Goal: Contribute content: Contribute content

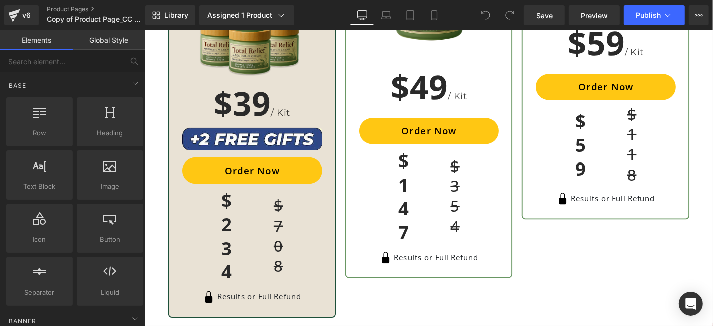
scroll to position [3285, 0]
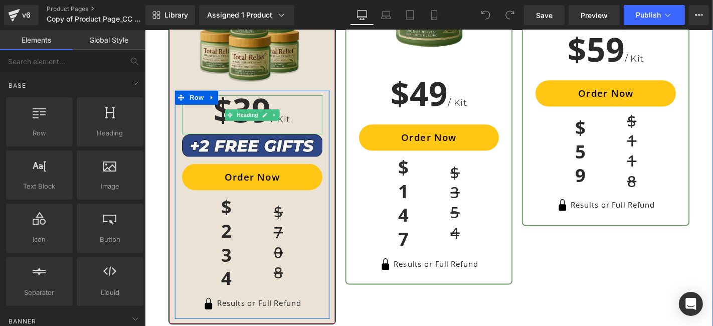
click at [249, 100] on h1 "$39 / Kit" at bounding box center [259, 120] width 150 height 42
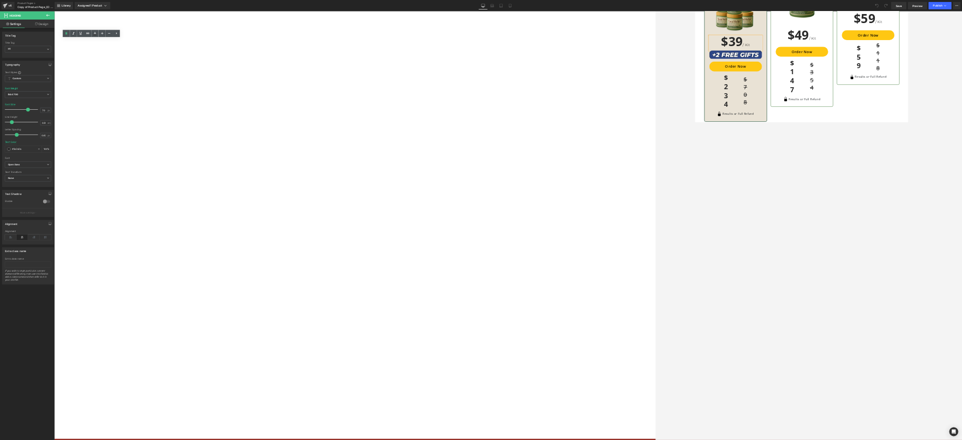
scroll to position [3285, 0]
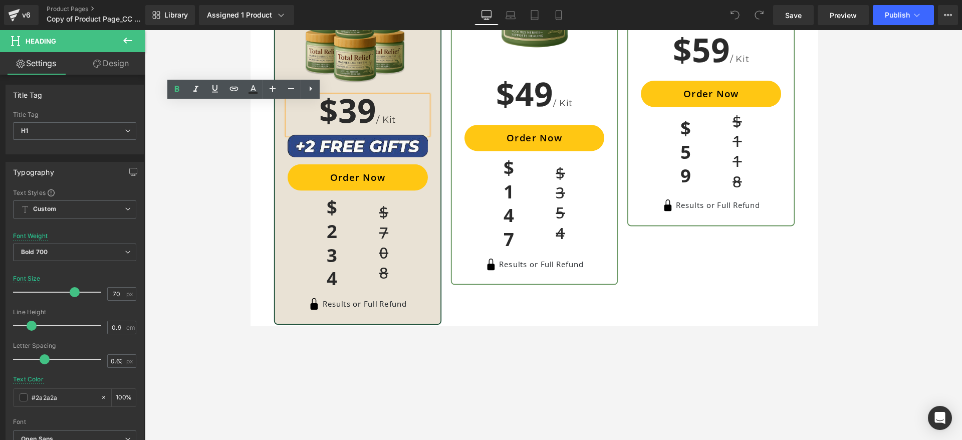
click at [712, 325] on div "BASIC Heading 1 month supply Heading Image Row $59 / Kit Heading Order Now (P) …" at bounding box center [742, 102] width 189 height 485
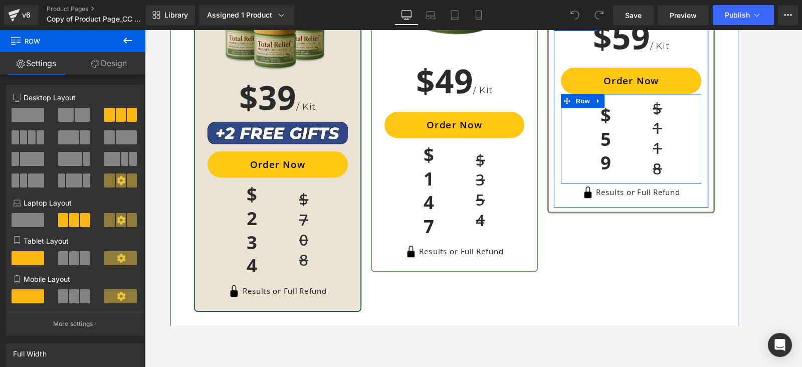
scroll to position [3236, 0]
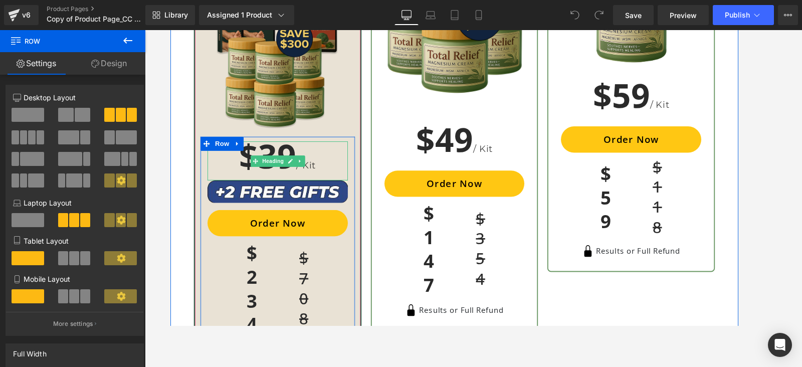
click at [272, 150] on h1 "$39 / Kit" at bounding box center [284, 170] width 150 height 42
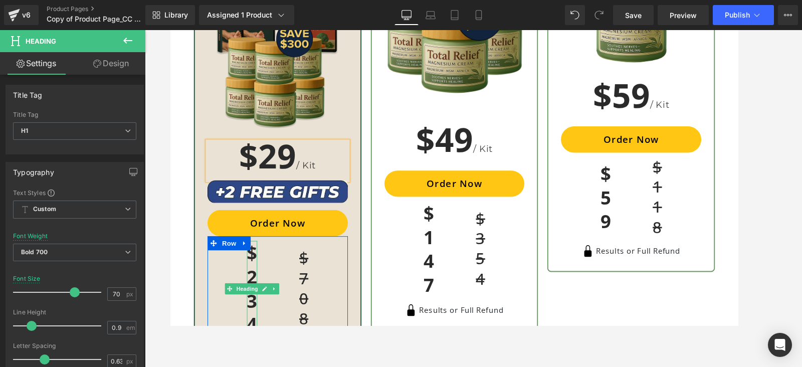
click at [252, 291] on h1 "$234" at bounding box center [258, 306] width 12 height 102
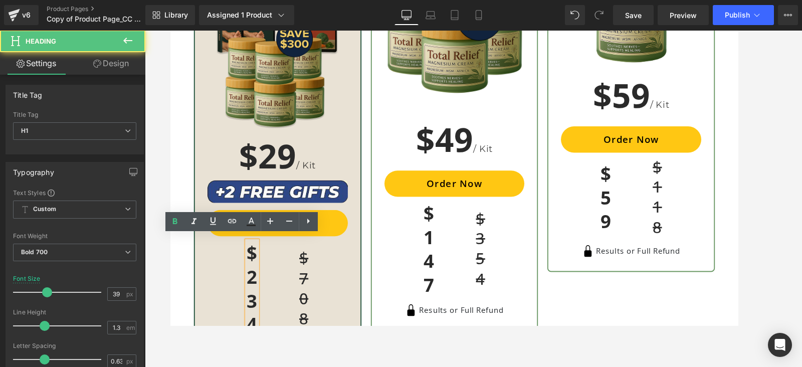
click at [253, 290] on h1 "$234" at bounding box center [258, 306] width 12 height 102
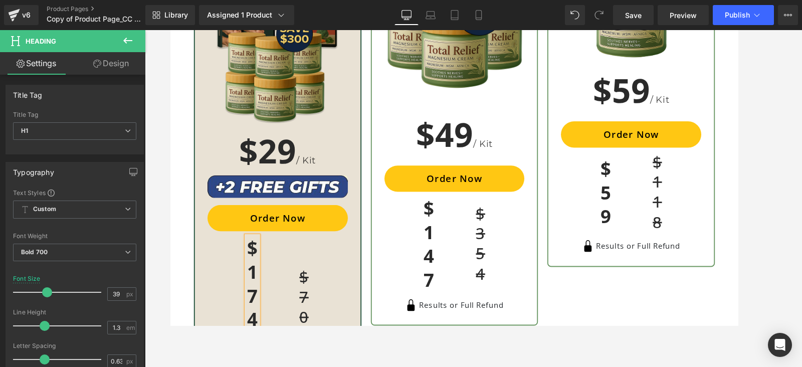
scroll to position [3267, 0]
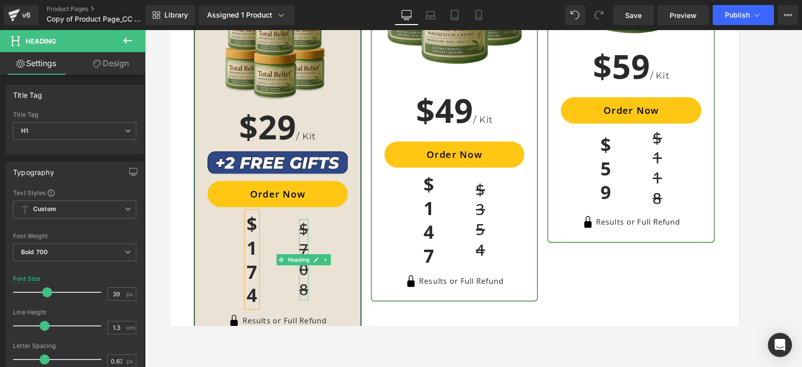
click at [308, 259] on h1 "$708" at bounding box center [312, 275] width 10 height 86
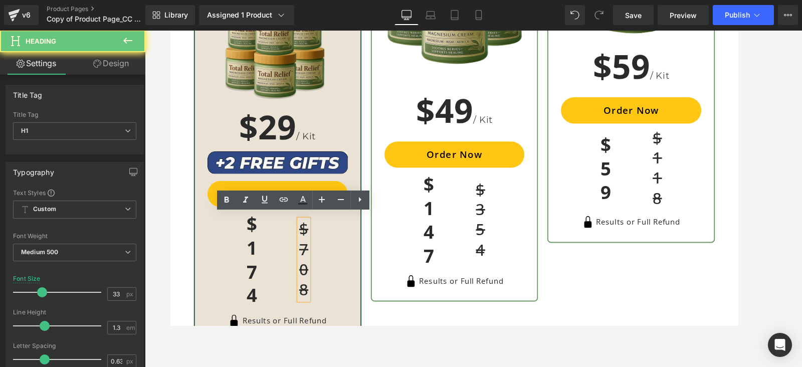
click at [307, 259] on h1 "$708" at bounding box center [312, 275] width 10 height 86
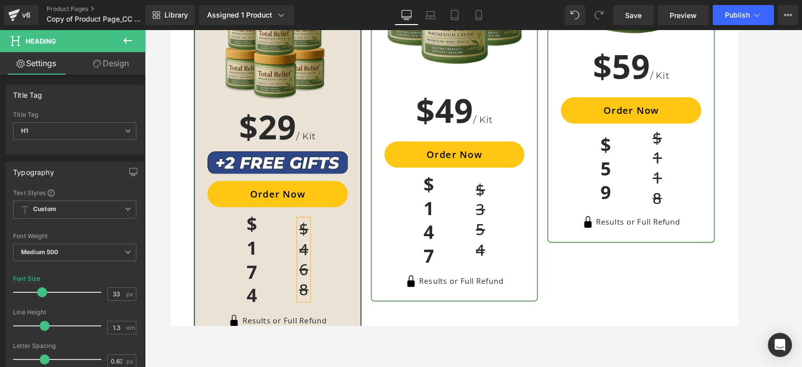
click at [351, 257] on div "$174 Heading $468 Heading" at bounding box center [284, 275] width 150 height 102
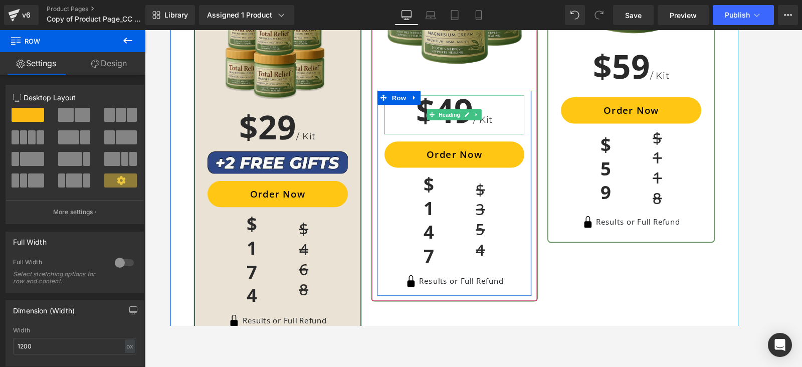
click at [466, 100] on h1 "$49 / Kit" at bounding box center [473, 121] width 150 height 42
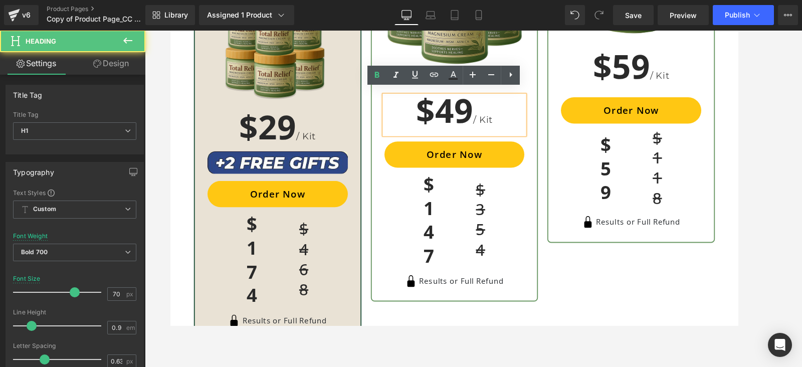
click at [475, 107] on h1 "$49 / Kit" at bounding box center [473, 121] width 150 height 42
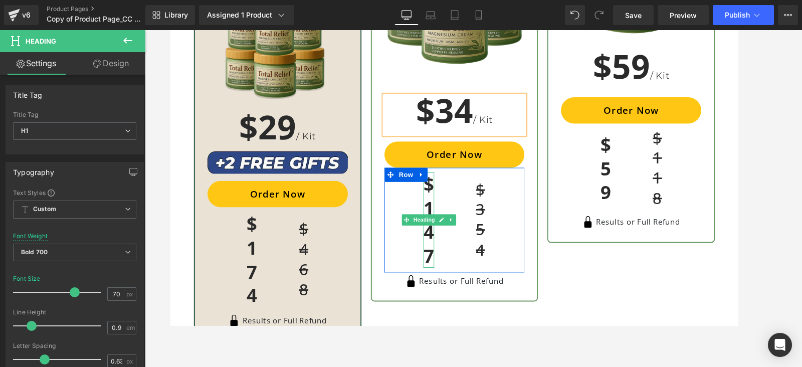
click at [442, 248] on h1 "$147" at bounding box center [446, 233] width 12 height 102
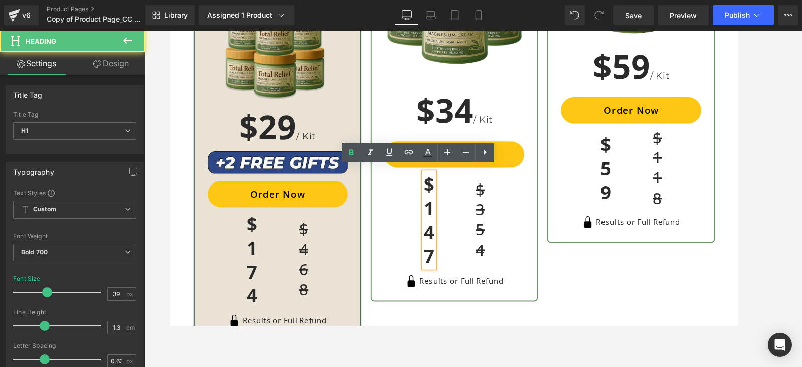
click at [443, 242] on h1 "$147" at bounding box center [446, 233] width 12 height 102
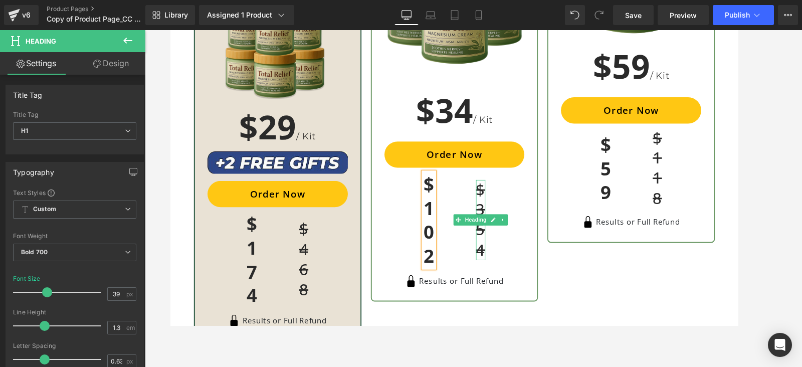
click at [497, 215] on h1 "$354" at bounding box center [501, 233] width 10 height 86
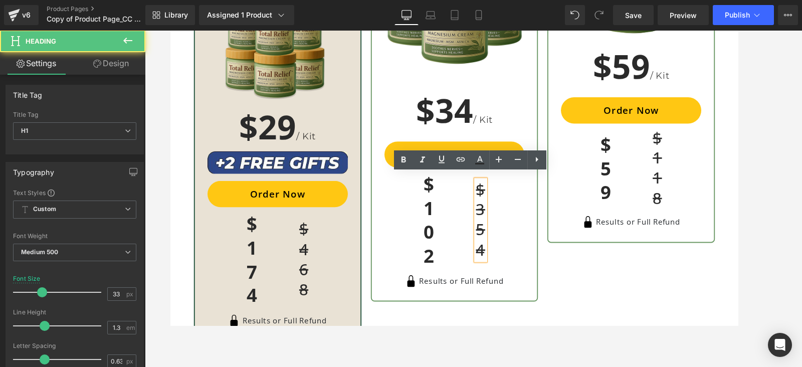
click at [496, 215] on h1 "$354" at bounding box center [501, 233] width 10 height 86
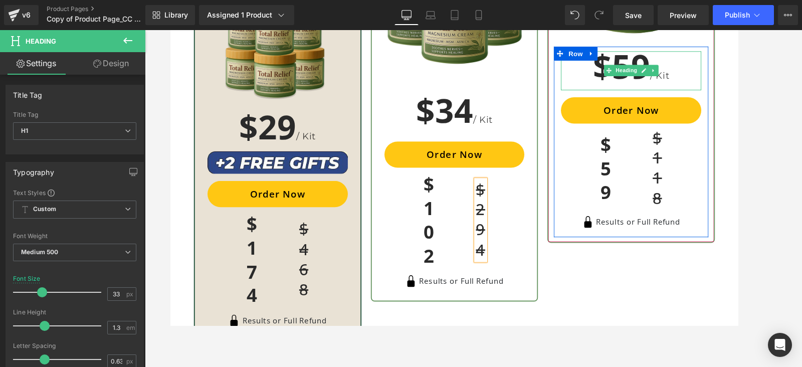
click at [657, 54] on h1 "$59 / Kit" at bounding box center [662, 74] width 150 height 42
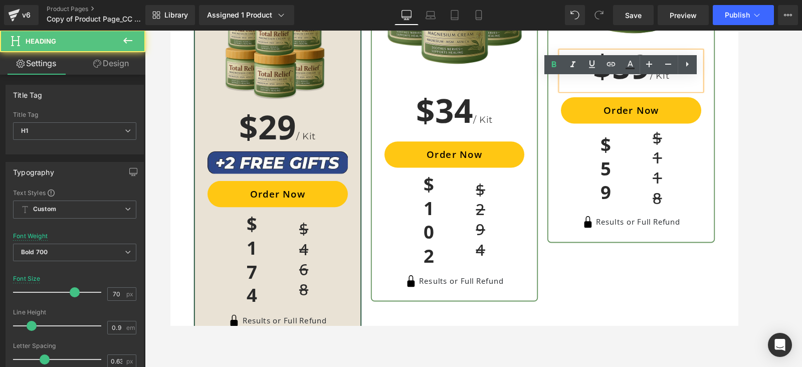
click at [652, 53] on h1 "$59 / Kit" at bounding box center [662, 74] width 150 height 42
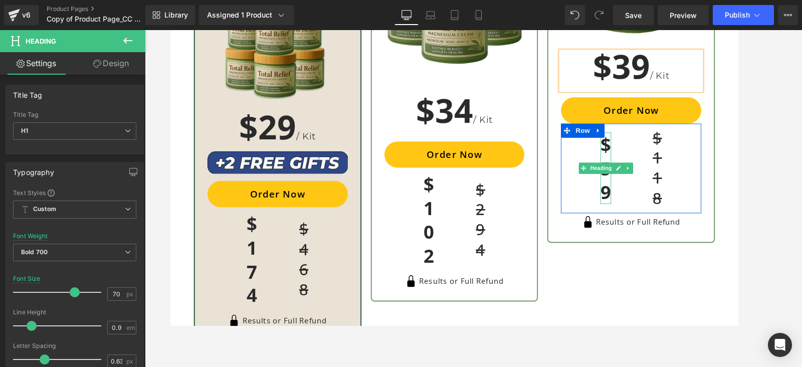
click at [632, 181] on h1 "$59" at bounding box center [635, 177] width 12 height 76
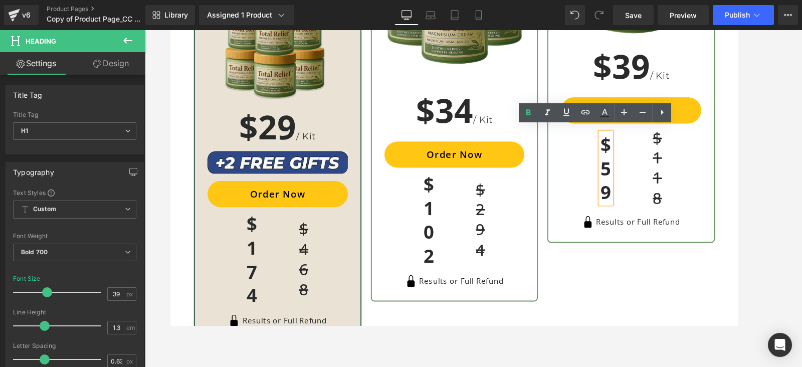
click at [633, 178] on h1 "$59" at bounding box center [635, 177] width 12 height 76
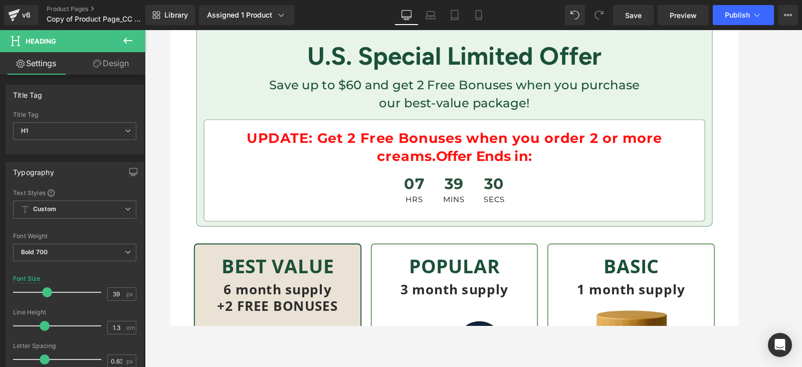
scroll to position [3141, 0]
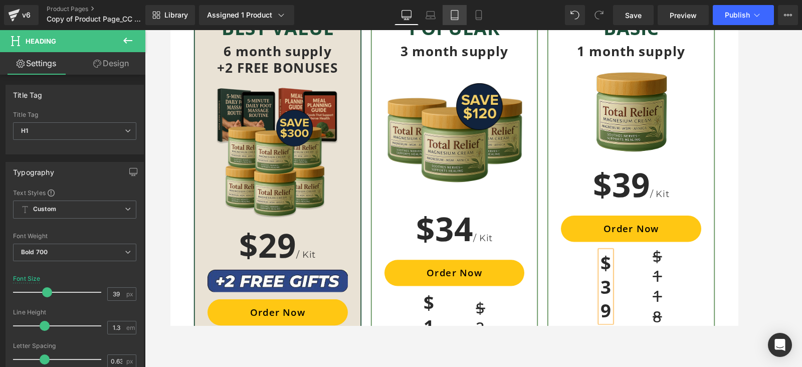
click at [455, 16] on icon at bounding box center [455, 15] width 10 height 10
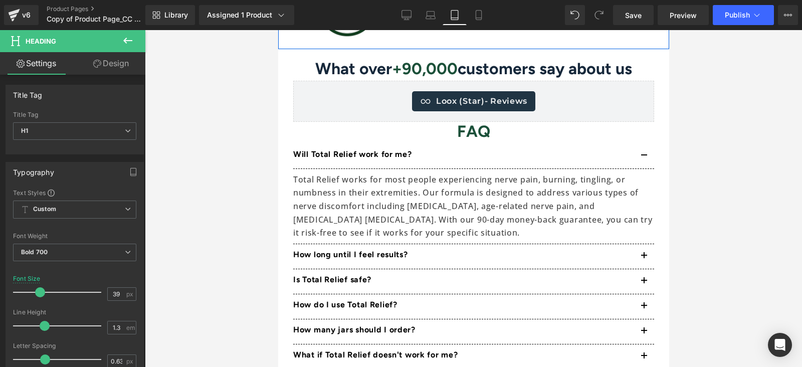
scroll to position [6421, 0]
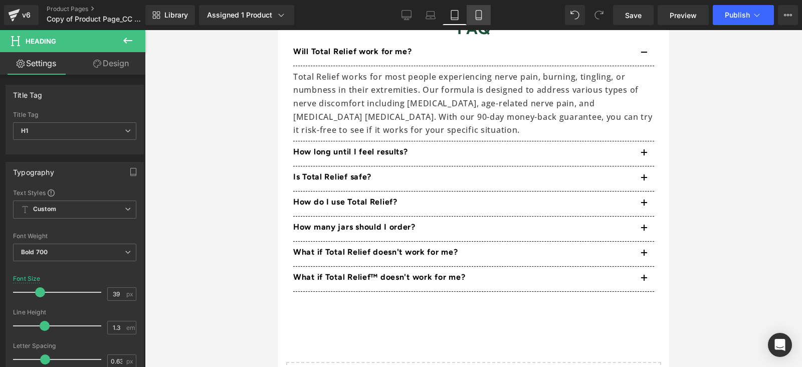
click at [479, 14] on icon at bounding box center [479, 15] width 10 height 10
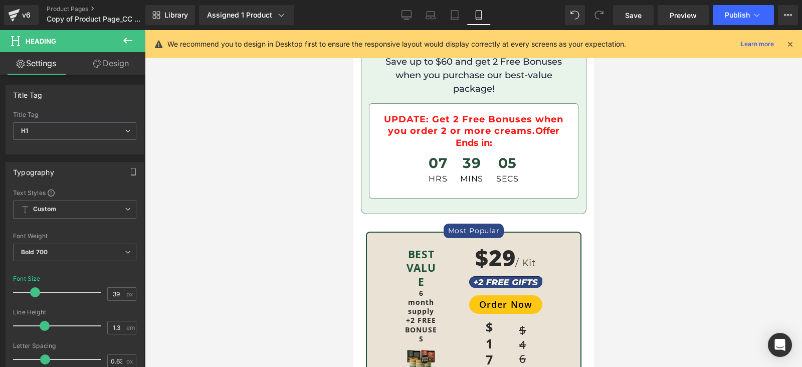
scroll to position [4352, 0]
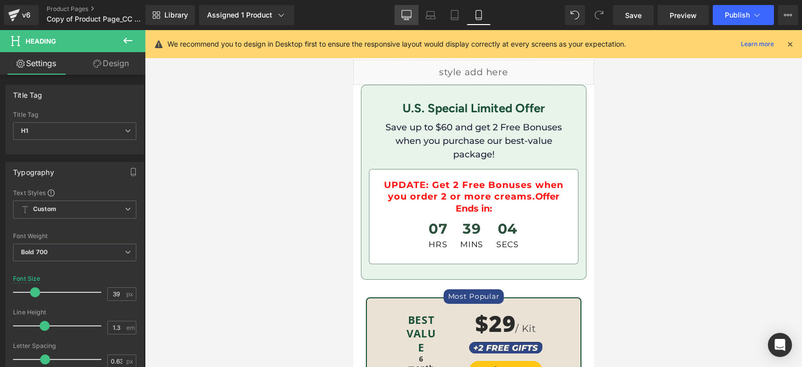
click at [409, 12] on icon at bounding box center [406, 15] width 10 height 10
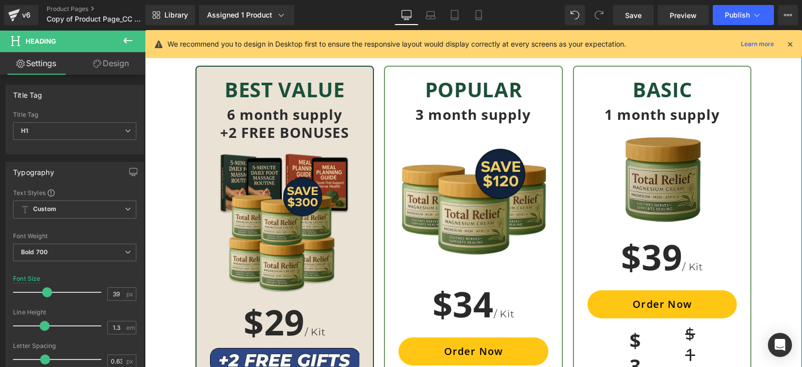
scroll to position [3131, 0]
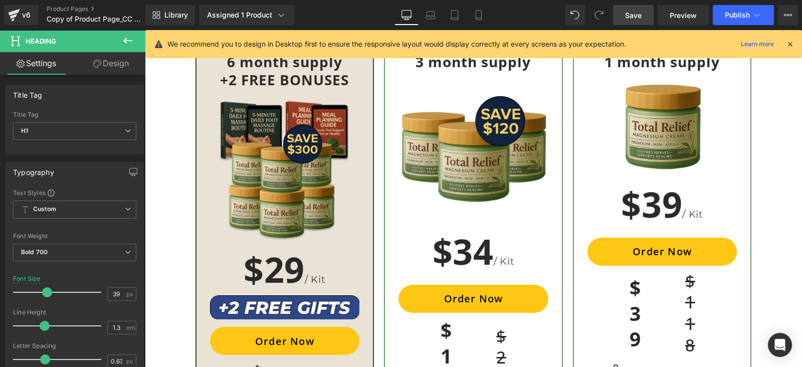
click at [627, 16] on span "Save" at bounding box center [633, 15] width 17 height 11
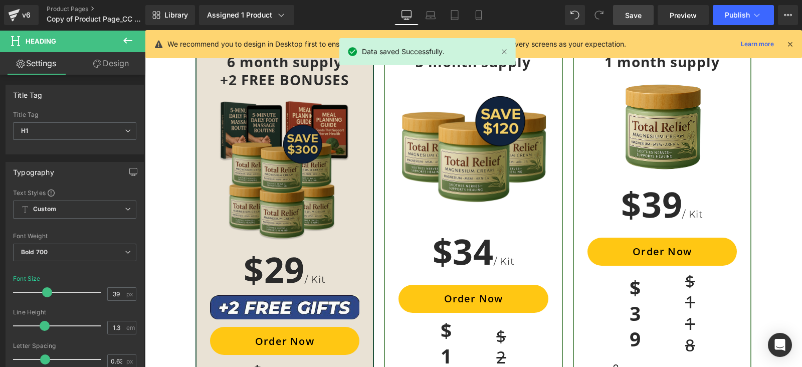
click at [295, 162] on div "Image" at bounding box center [285, 166] width 150 height 155
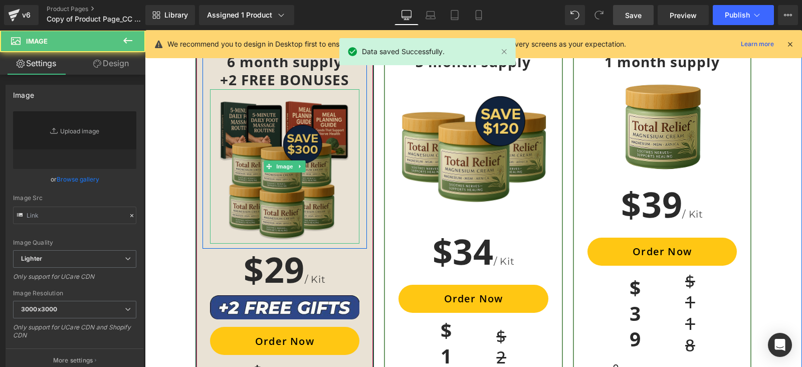
click at [322, 164] on img at bounding box center [285, 166] width 150 height 155
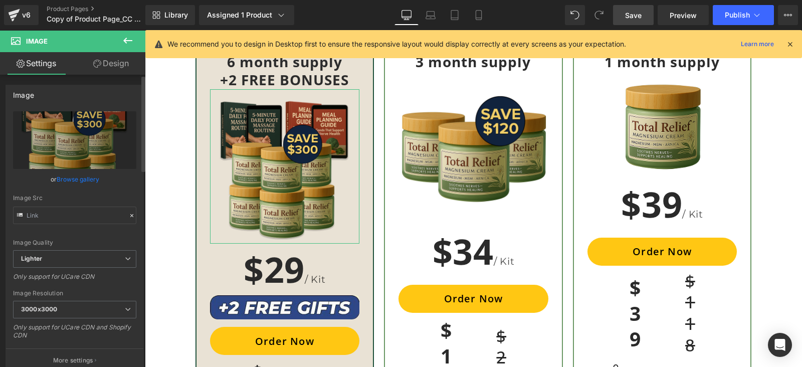
click at [73, 179] on link "Browse gallery" at bounding box center [78, 179] width 43 height 18
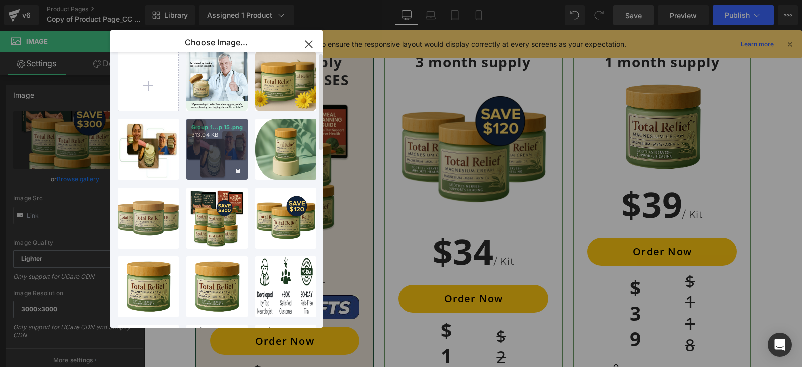
scroll to position [0, 0]
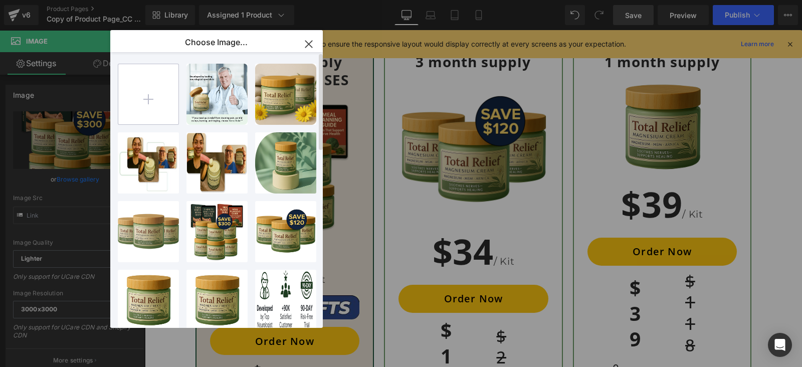
click at [151, 91] on input "file" at bounding box center [148, 94] width 60 height 60
type input "C:\fakepath\total relief 6 1.png"
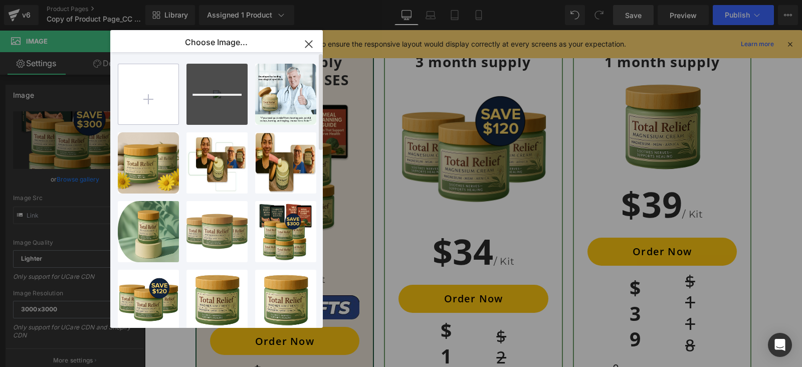
click at [148, 88] on input "file" at bounding box center [148, 94] width 60 height 60
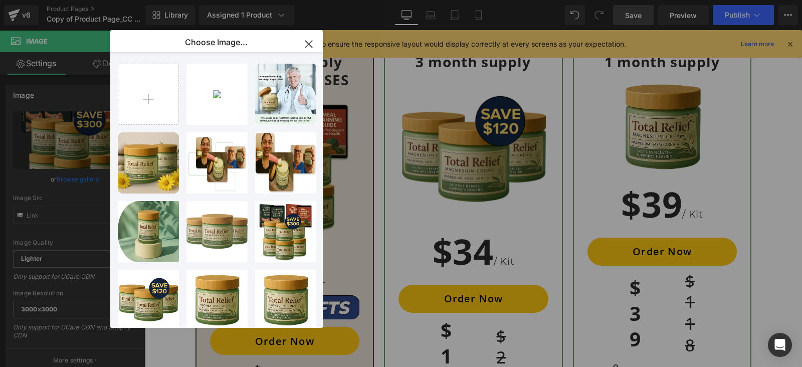
click at [310, 41] on icon "button" at bounding box center [309, 44] width 16 height 16
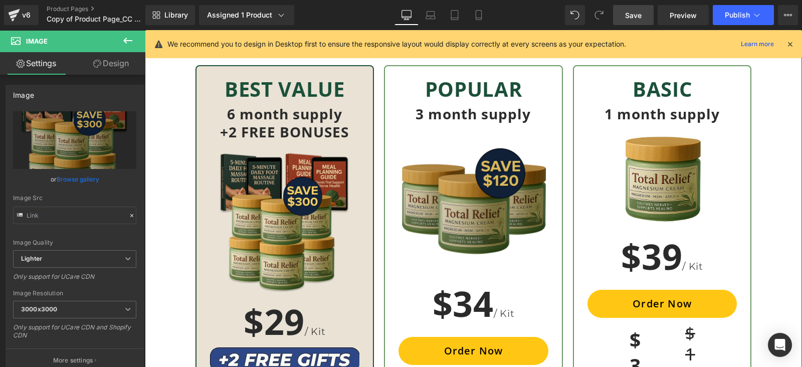
scroll to position [3131, 0]
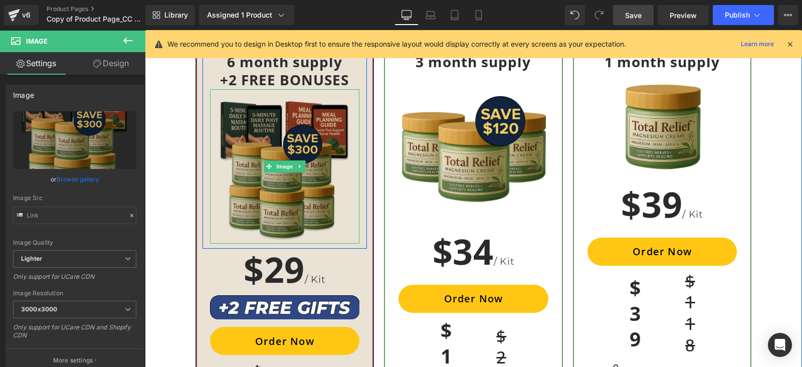
click at [299, 178] on img at bounding box center [285, 166] width 150 height 155
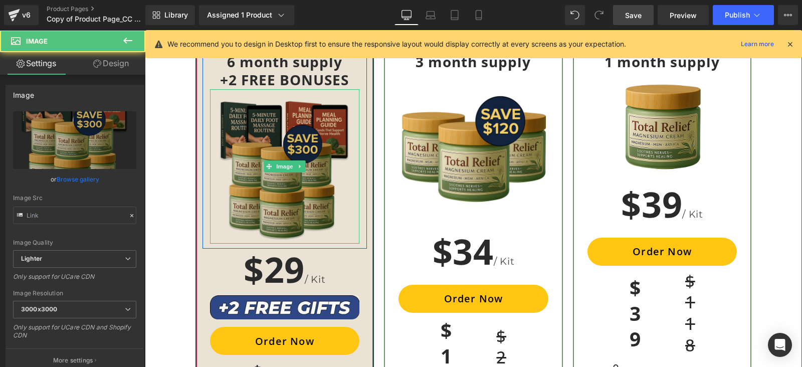
click at [299, 178] on img at bounding box center [285, 166] width 150 height 155
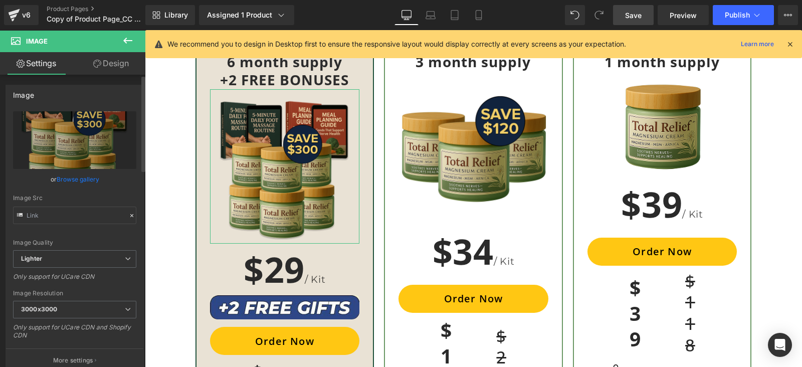
click at [74, 177] on link "Browse gallery" at bounding box center [78, 179] width 43 height 18
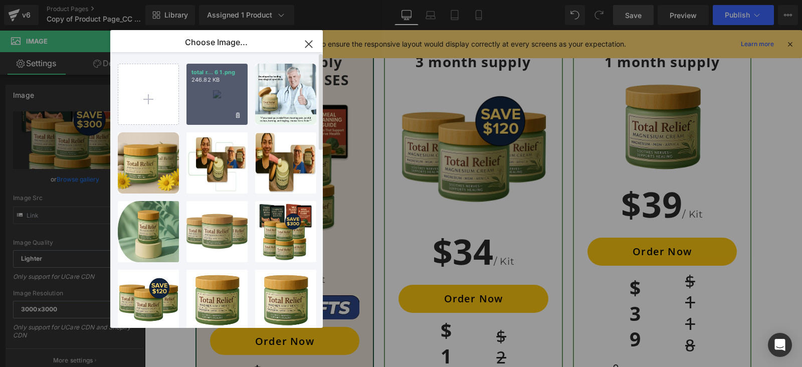
drag, startPoint x: 219, startPoint y: 97, endPoint x: 74, endPoint y: 67, distance: 147.5
click at [219, 97] on div "total r... 6 1.png 246.82 KB" at bounding box center [216, 94] width 61 height 61
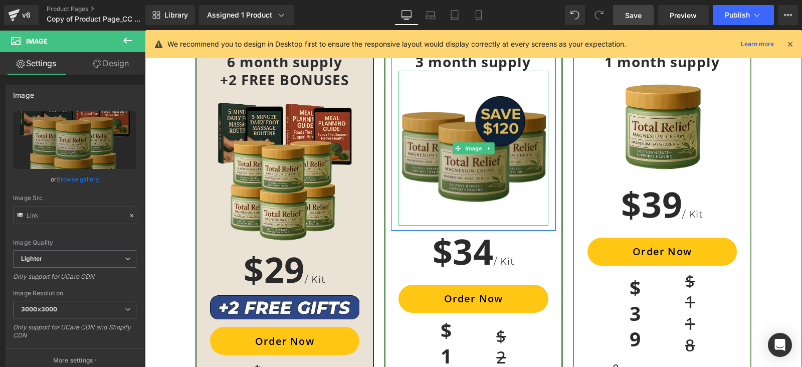
click at [453, 150] on img at bounding box center [473, 148] width 150 height 155
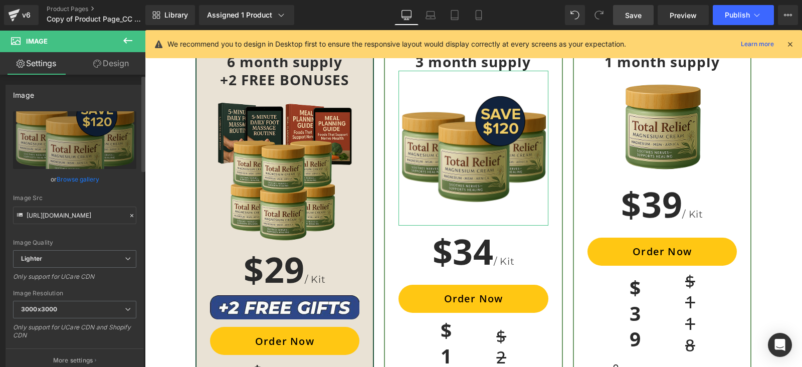
click at [73, 175] on link "Browse gallery" at bounding box center [78, 179] width 43 height 18
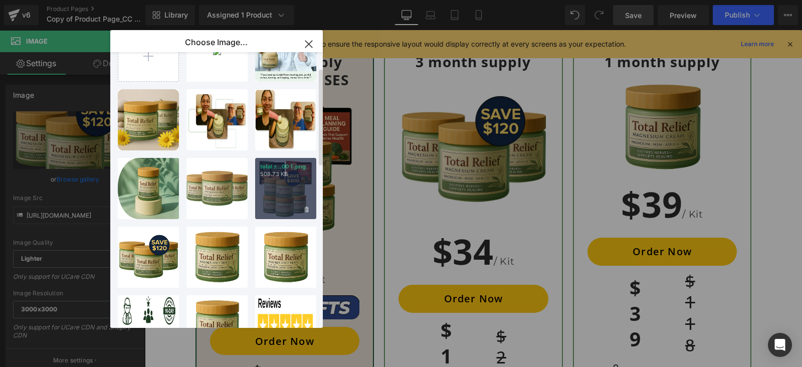
scroll to position [62, 0]
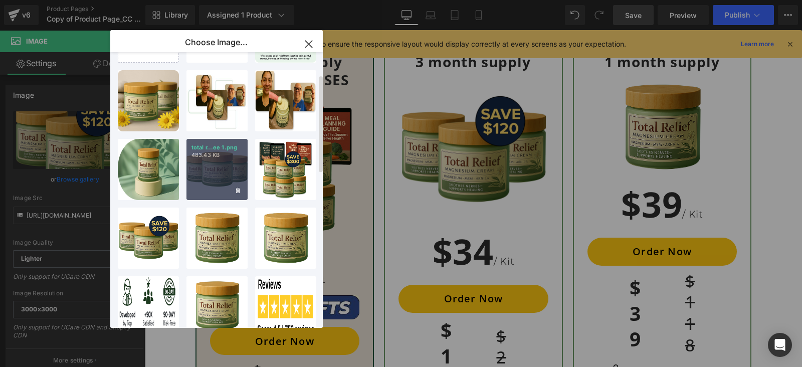
click at [215, 169] on div "total r...ee 1.png 483.43 KB" at bounding box center [216, 169] width 61 height 61
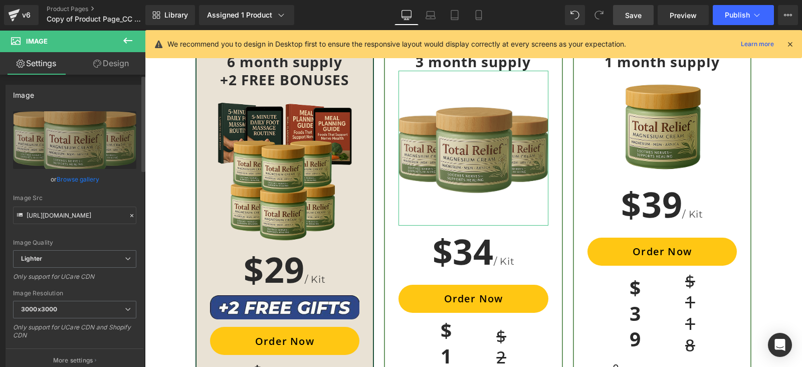
click at [77, 176] on link "Browse gallery" at bounding box center [78, 179] width 43 height 18
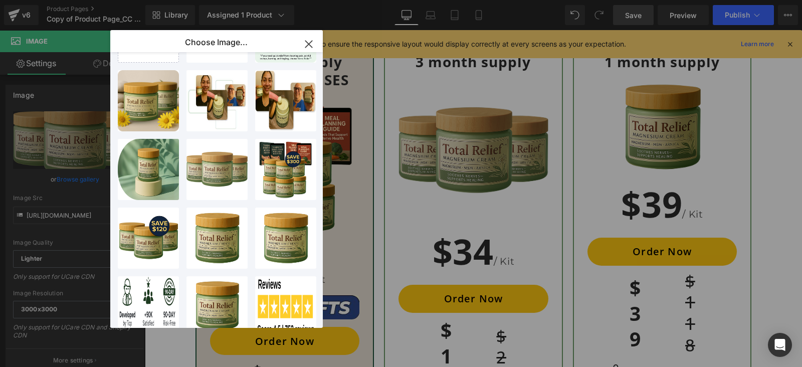
click at [309, 39] on icon "button" at bounding box center [309, 44] width 16 height 16
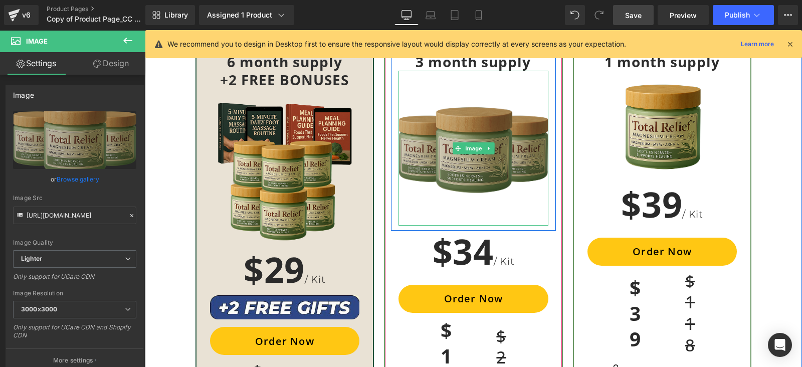
scroll to position [3069, 0]
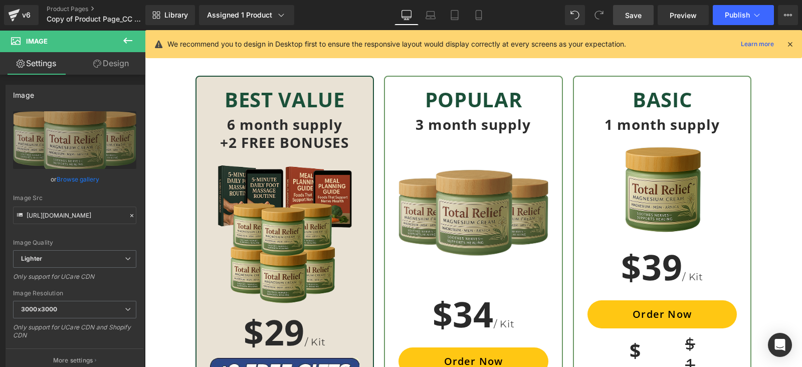
click at [623, 14] on link "Save" at bounding box center [633, 15] width 41 height 20
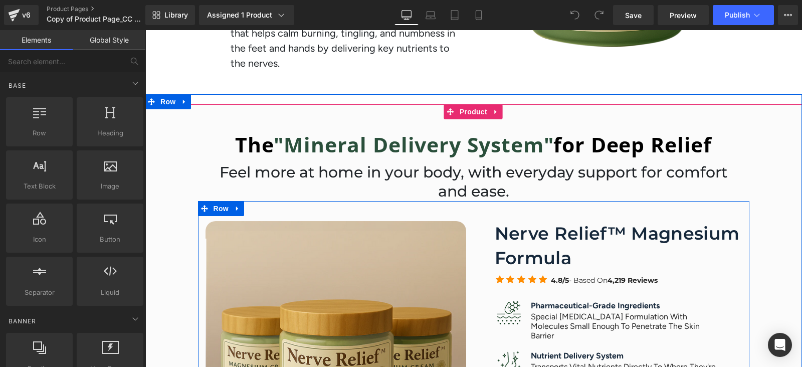
scroll to position [62, 0]
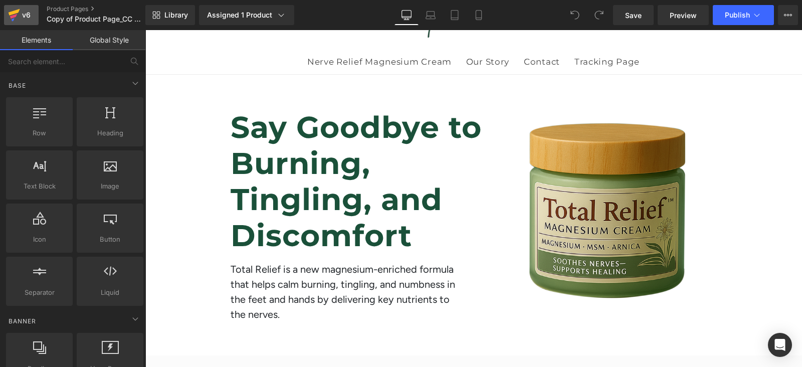
click at [6, 11] on link "v6" at bounding box center [21, 15] width 35 height 20
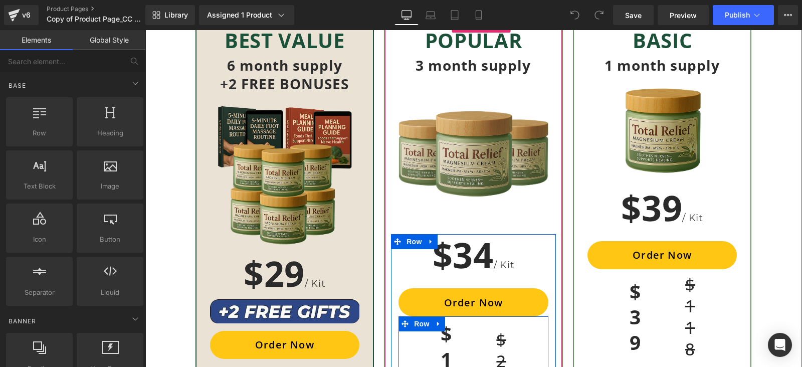
scroll to position [3070, 0]
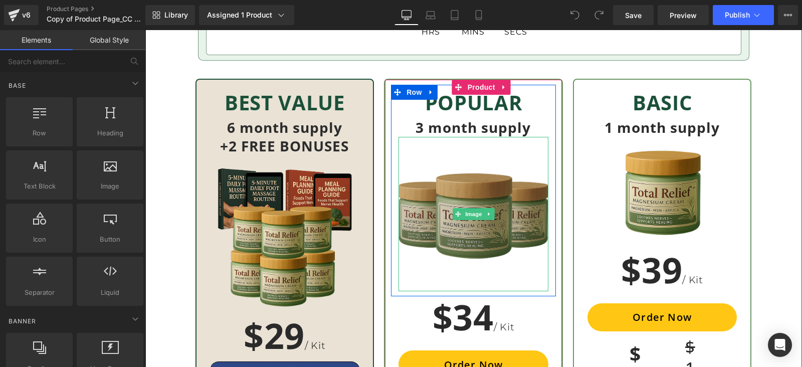
click at [462, 234] on img at bounding box center [473, 214] width 150 height 155
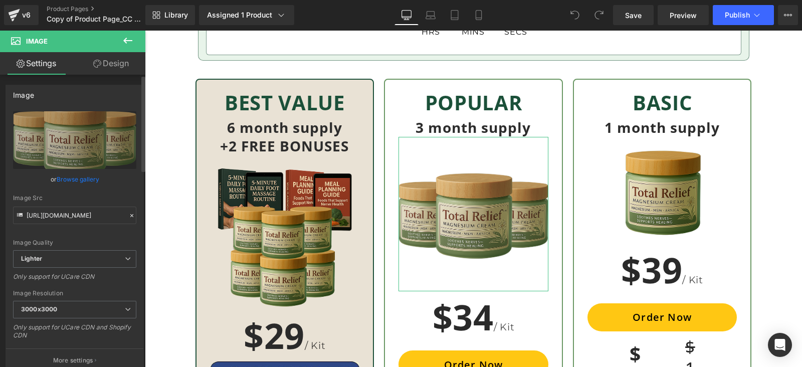
click at [81, 178] on link "Browse gallery" at bounding box center [78, 179] width 43 height 18
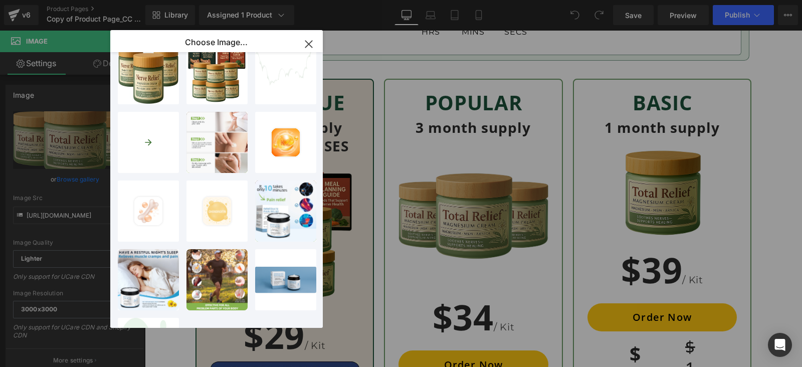
scroll to position [372, 0]
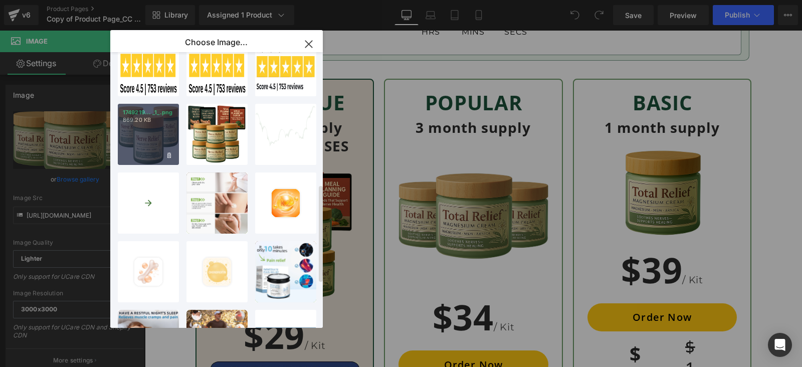
click at [136, 136] on div "1749219... _1_.png 869.20 KB" at bounding box center [148, 134] width 61 height 61
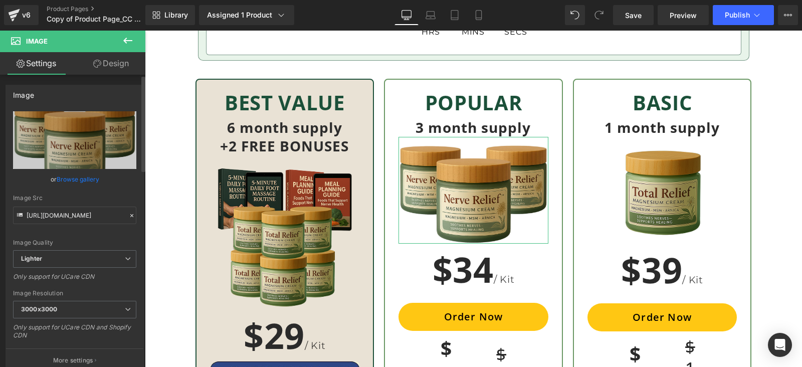
click at [71, 174] on link "Browse gallery" at bounding box center [78, 179] width 43 height 18
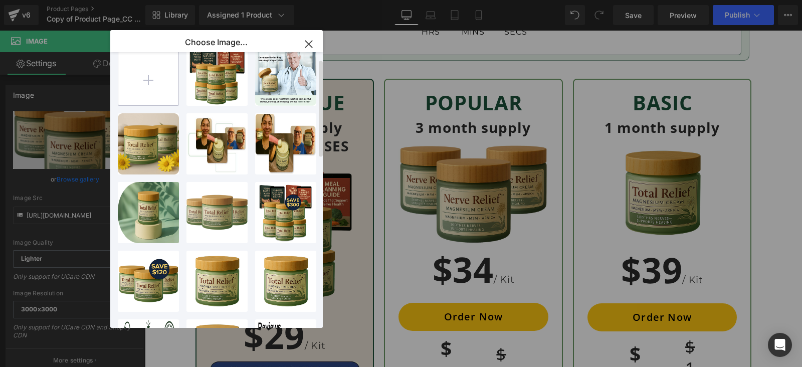
scroll to position [0, 0]
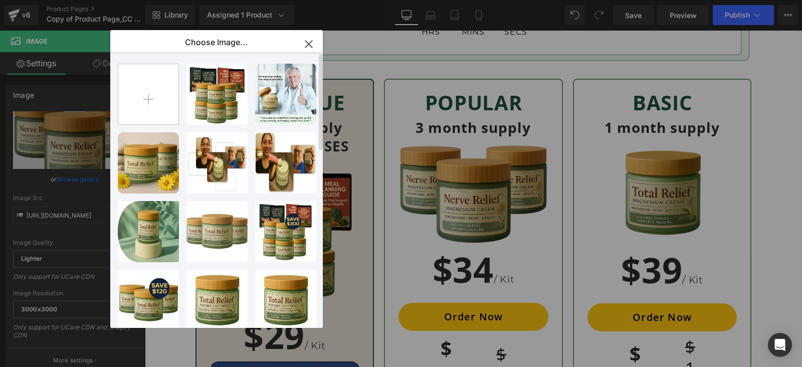
click at [156, 92] on input "file" at bounding box center [148, 94] width 60 height 60
type input "C:\fakepath\1754657551180_total_relief_three_1.png"
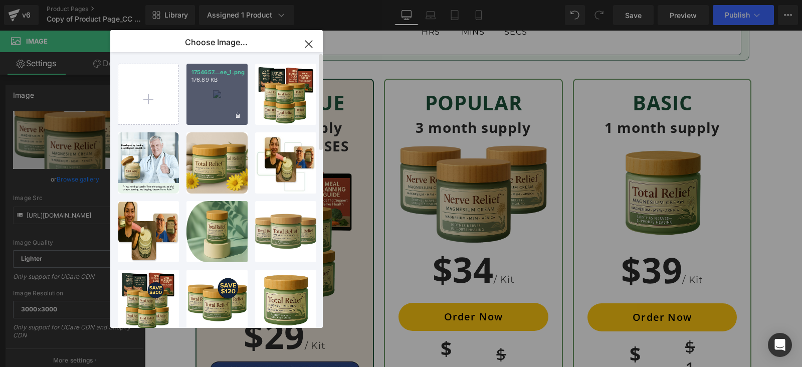
click at [224, 90] on div "1754657...ee_1.png 176.89 KB" at bounding box center [216, 94] width 61 height 61
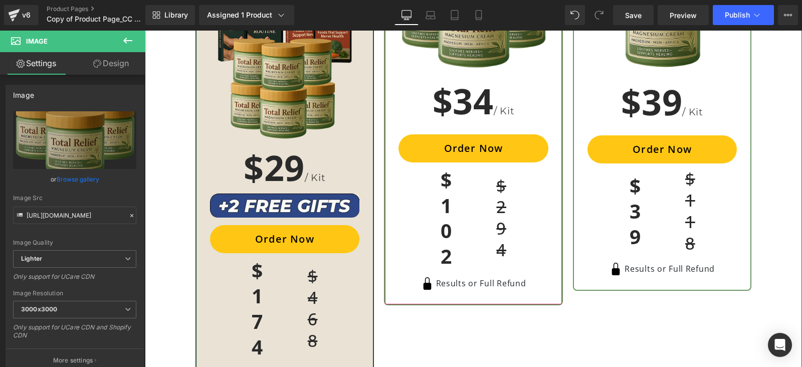
scroll to position [3257, 0]
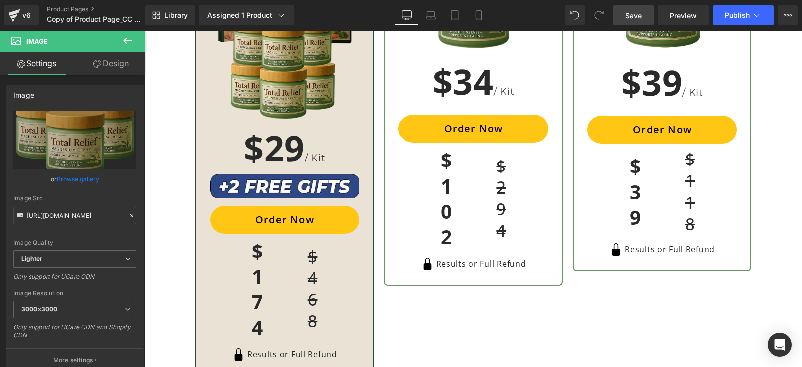
click at [637, 12] on span "Save" at bounding box center [633, 15] width 17 height 11
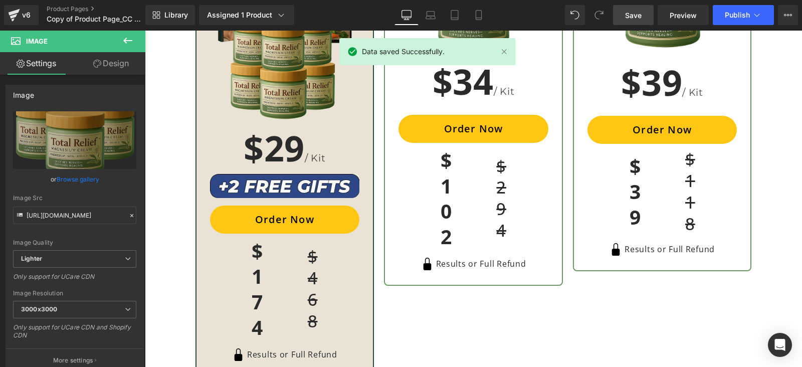
click at [55, 9] on link "Product Pages" at bounding box center [104, 9] width 115 height 8
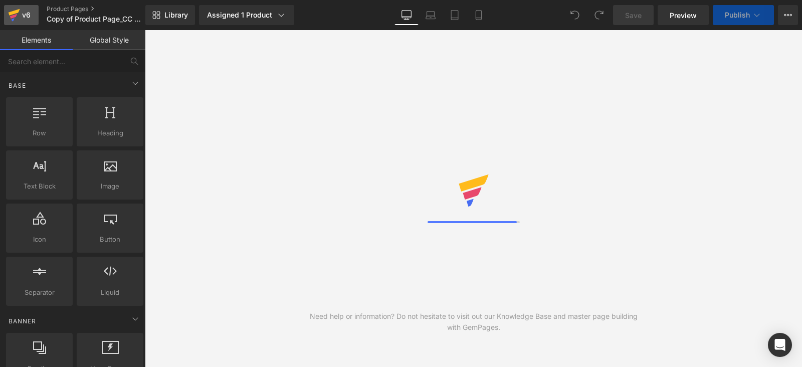
click at [15, 12] on icon at bounding box center [15, 12] width 12 height 7
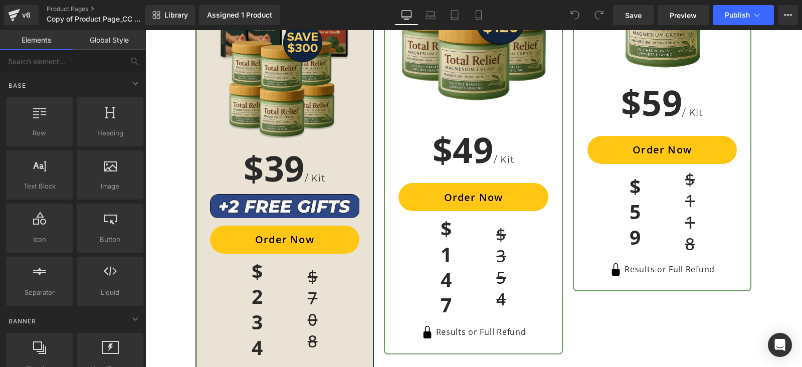
scroll to position [3257, 0]
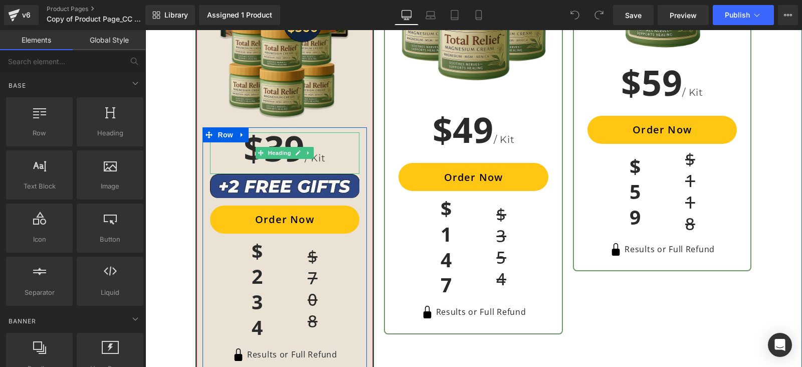
click at [273, 160] on h1 "$39 / Kit" at bounding box center [285, 153] width 150 height 42
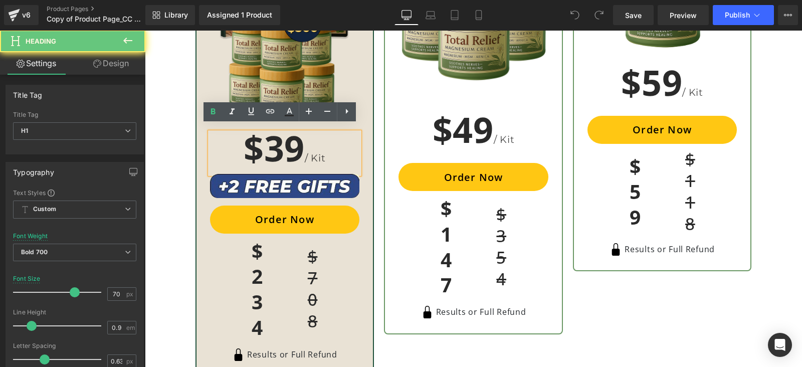
click at [272, 148] on h1 "$39 / Kit" at bounding box center [285, 153] width 150 height 42
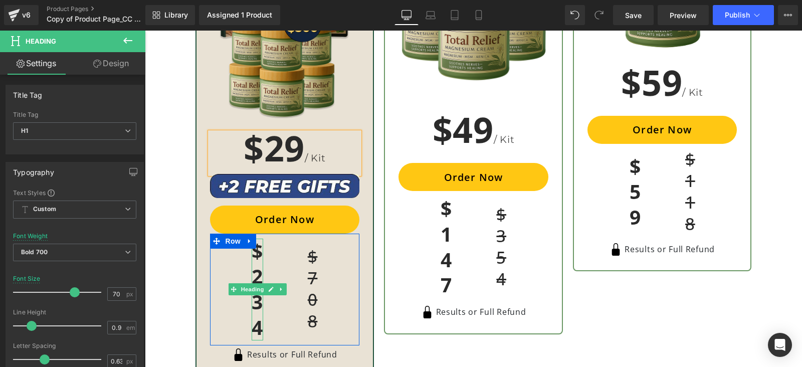
click at [252, 274] on h1 "$234" at bounding box center [258, 290] width 12 height 102
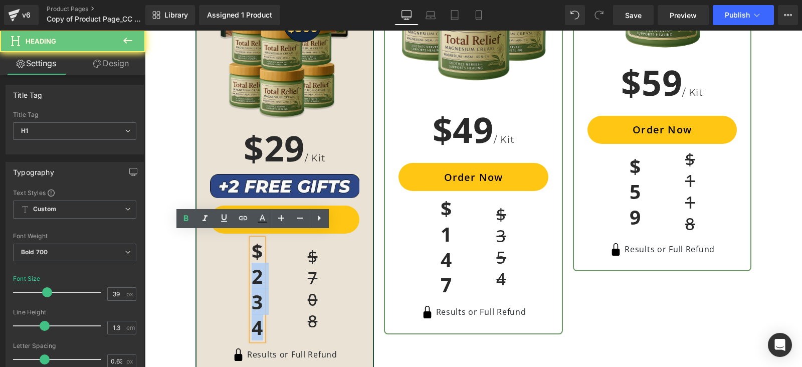
click at [252, 274] on h1 "$234" at bounding box center [258, 290] width 12 height 102
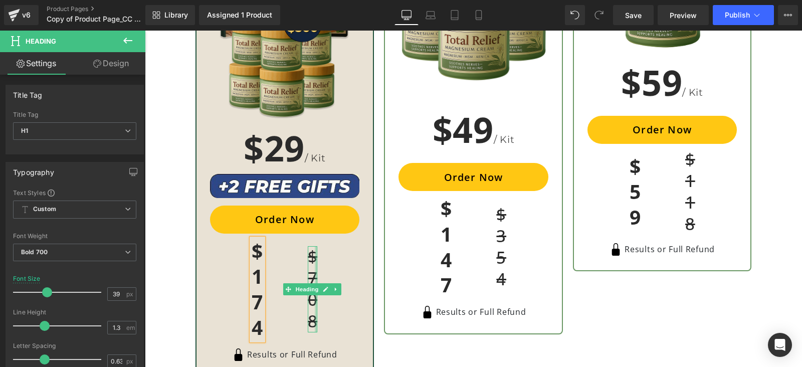
click at [315, 272] on div at bounding box center [316, 289] width 3 height 86
click at [310, 272] on h1 "$708" at bounding box center [313, 289] width 10 height 86
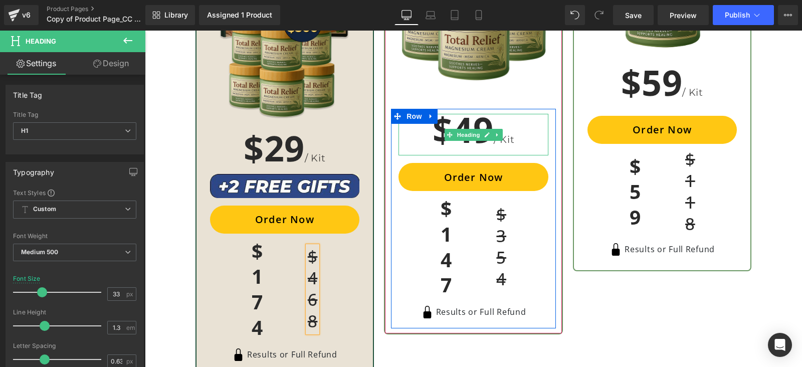
click at [477, 115] on h1 "$49 / Kit" at bounding box center [473, 135] width 150 height 42
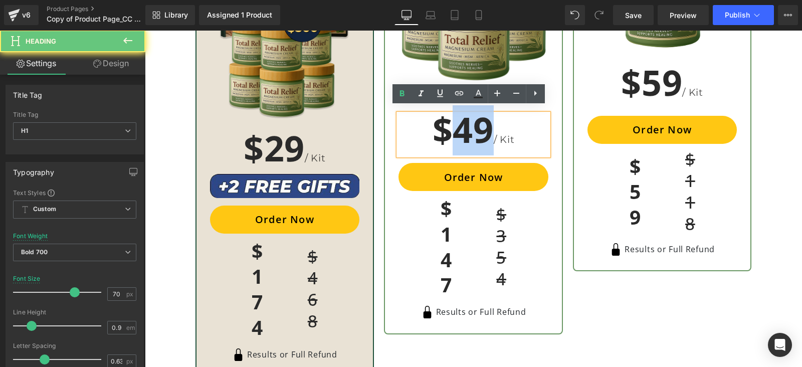
click at [477, 115] on h1 "$49 / Kit" at bounding box center [473, 135] width 150 height 42
click at [476, 119] on h1 "$49 / Kit" at bounding box center [473, 135] width 150 height 42
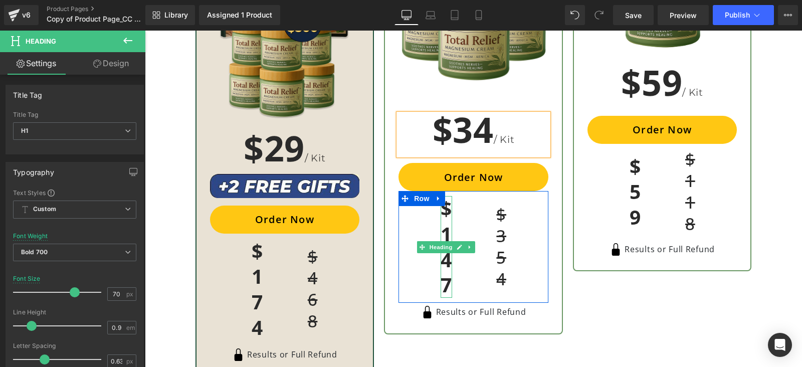
click at [441, 253] on h1 "$147" at bounding box center [447, 247] width 12 height 102
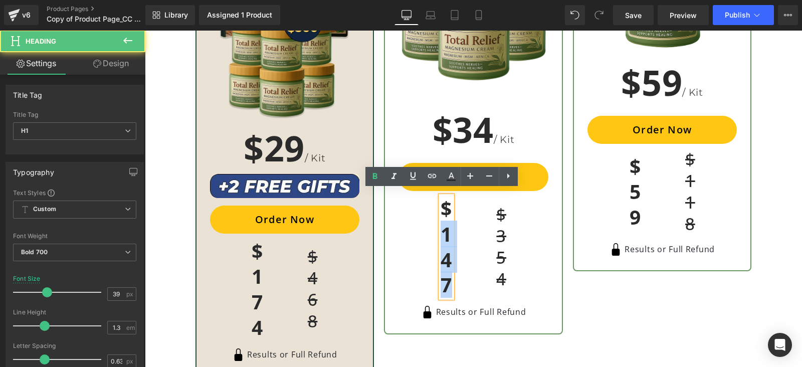
click at [441, 253] on h1 "$147" at bounding box center [447, 247] width 12 height 102
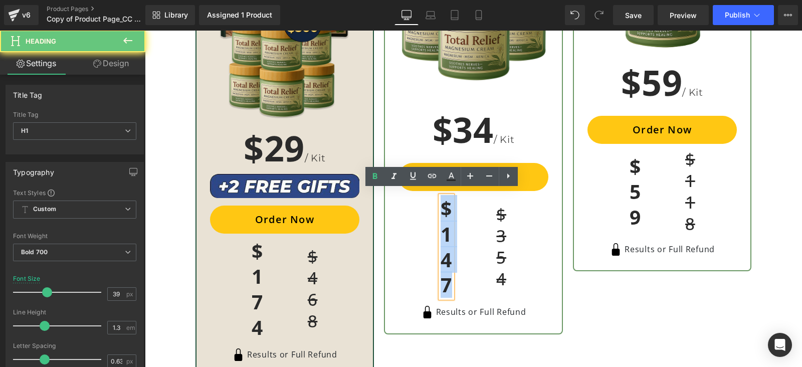
click at [441, 253] on h1 "$147" at bounding box center [447, 247] width 12 height 102
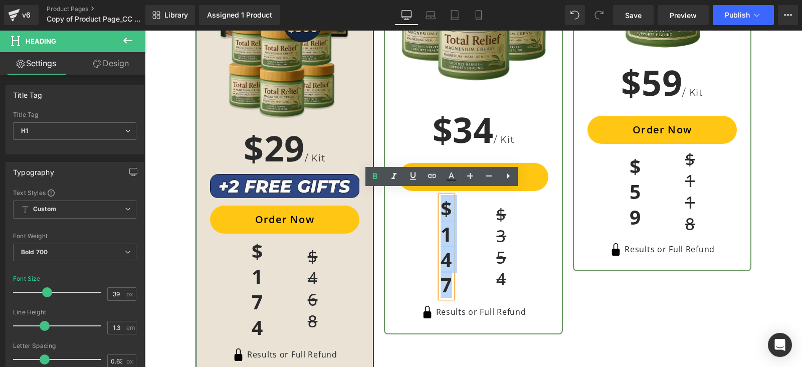
click at [441, 258] on h1 "$147" at bounding box center [447, 247] width 12 height 102
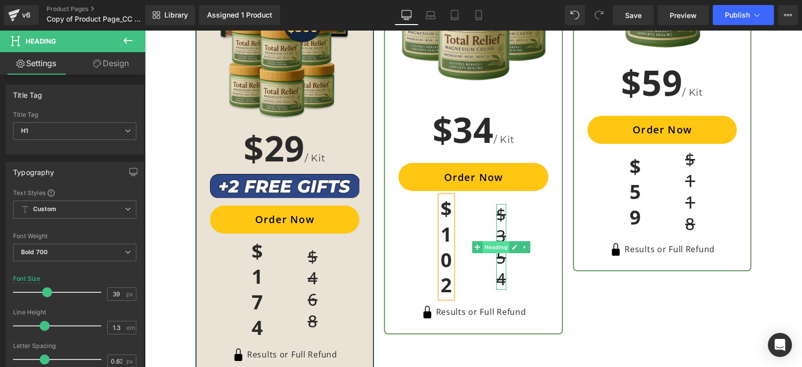
click at [493, 242] on span "Heading" at bounding box center [496, 247] width 27 height 12
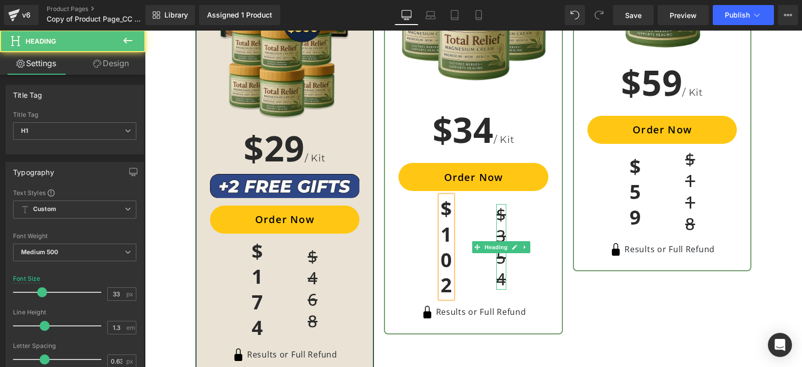
click at [498, 254] on h1 "$354" at bounding box center [501, 247] width 10 height 86
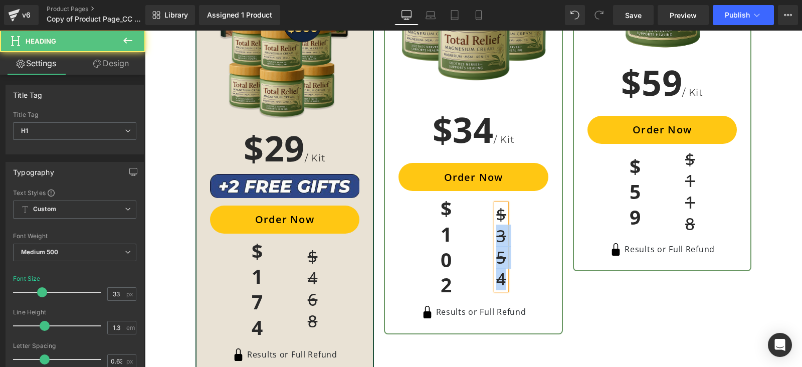
click at [498, 254] on h1 "$354" at bounding box center [501, 247] width 10 height 86
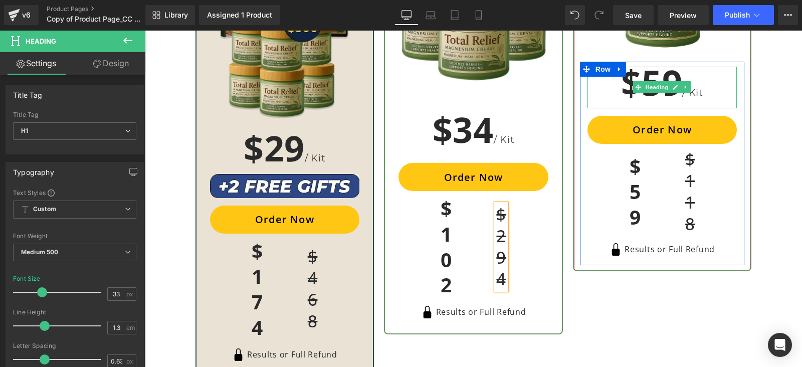
click at [654, 72] on h1 "$59 / Kit" at bounding box center [662, 88] width 150 height 42
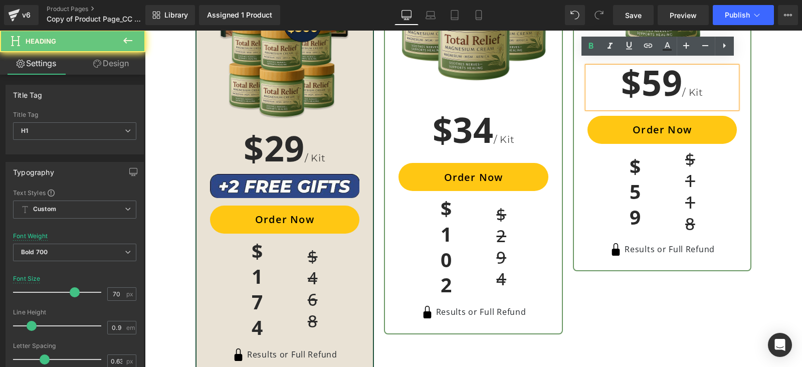
click at [651, 79] on h1 "$59 / Kit" at bounding box center [662, 88] width 150 height 42
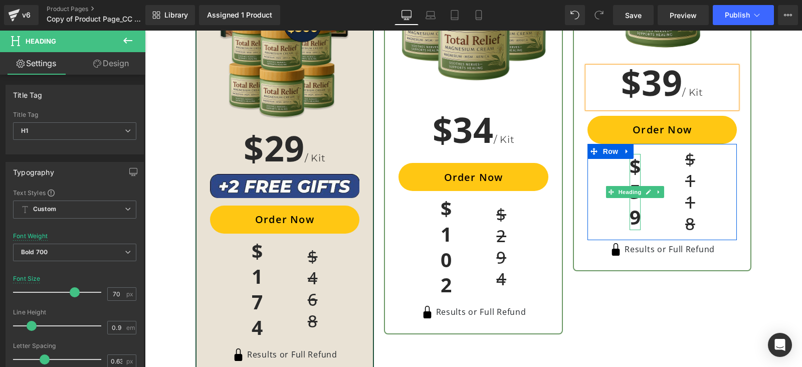
click at [638, 201] on div at bounding box center [639, 192] width 3 height 76
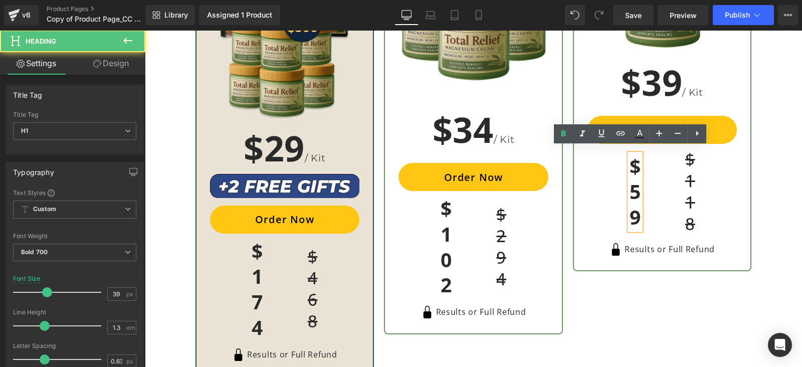
click at [634, 190] on h1 "$59" at bounding box center [635, 192] width 12 height 76
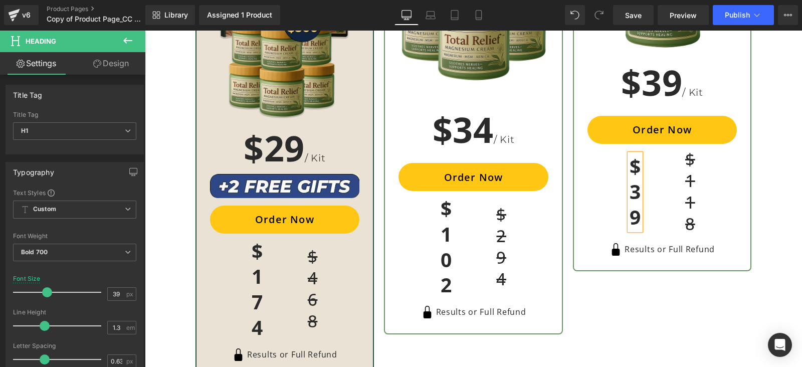
click at [742, 207] on div "BASIC Heading 1 month supply Heading Image Row $39 / Kit Heading Order Now (P) …" at bounding box center [662, 81] width 179 height 380
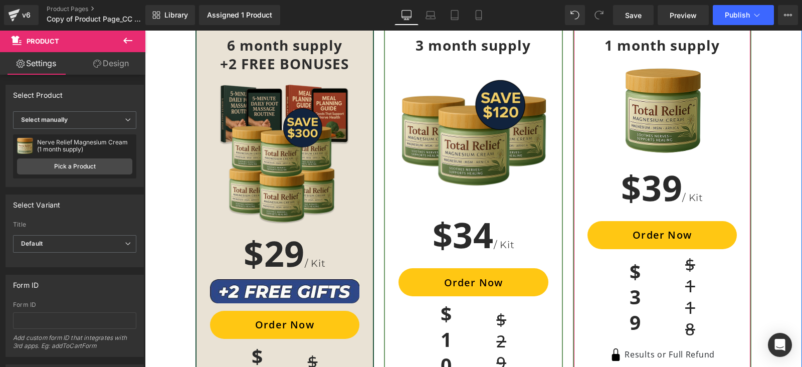
scroll to position [3132, 0]
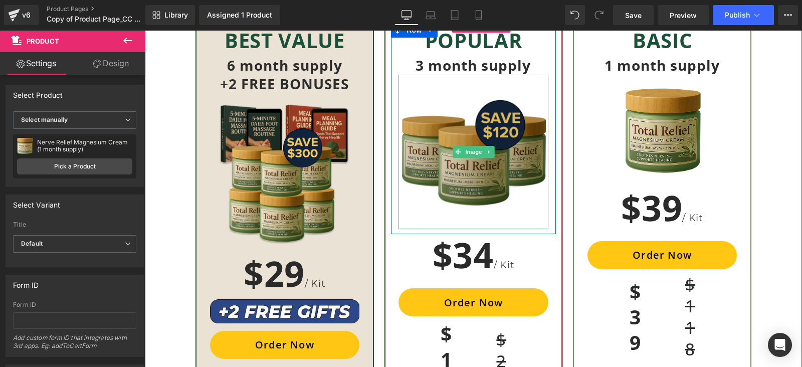
click at [518, 150] on img at bounding box center [473, 152] width 150 height 155
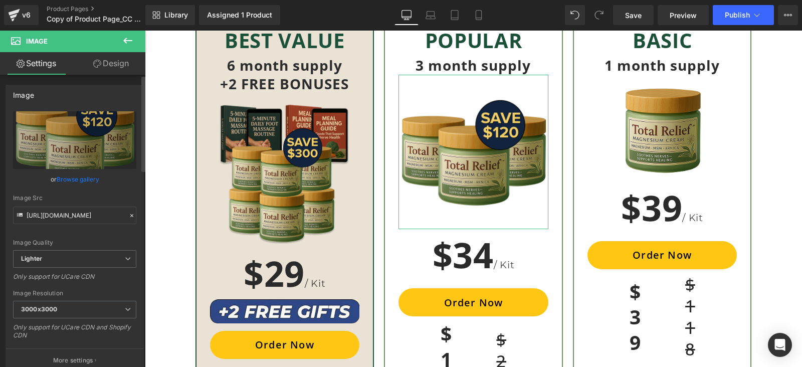
click at [78, 178] on link "Browse gallery" at bounding box center [78, 179] width 43 height 18
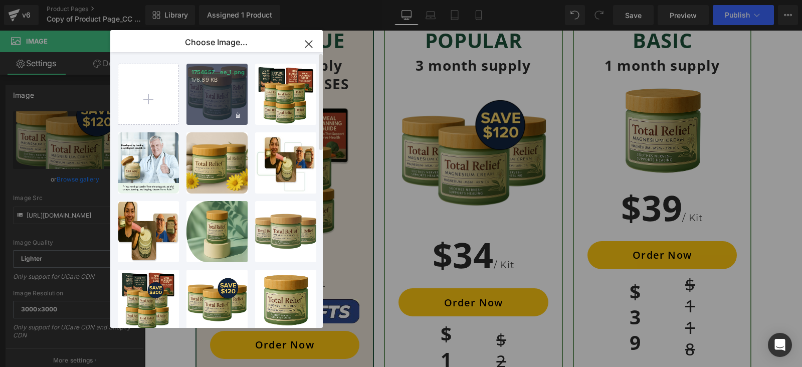
click at [218, 86] on div "1754657...ee_1.png 176.89 KB" at bounding box center [216, 94] width 61 height 61
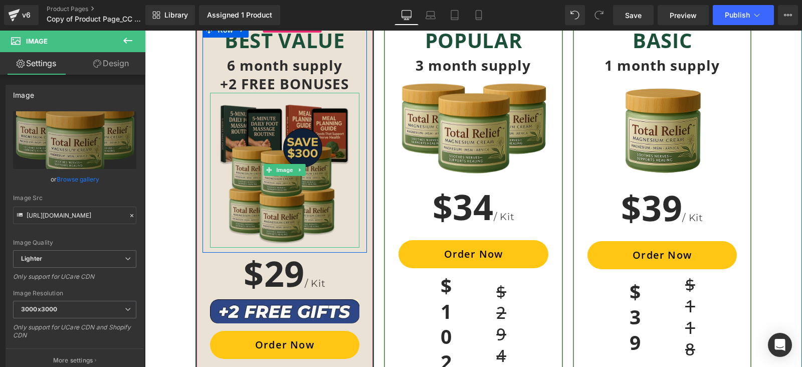
click at [283, 181] on img at bounding box center [285, 170] width 150 height 155
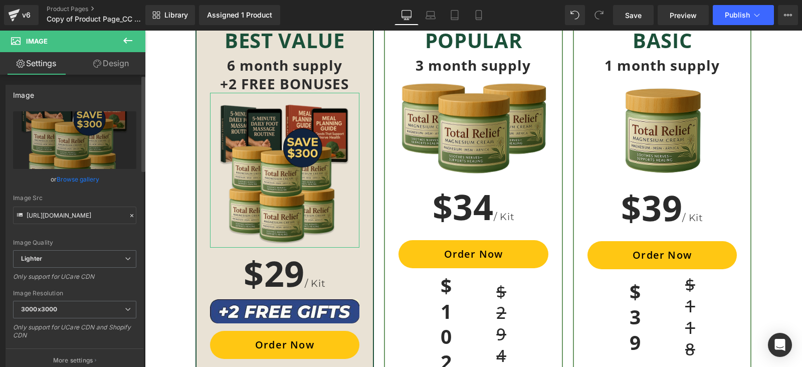
click at [75, 174] on link "Browse gallery" at bounding box center [78, 179] width 43 height 18
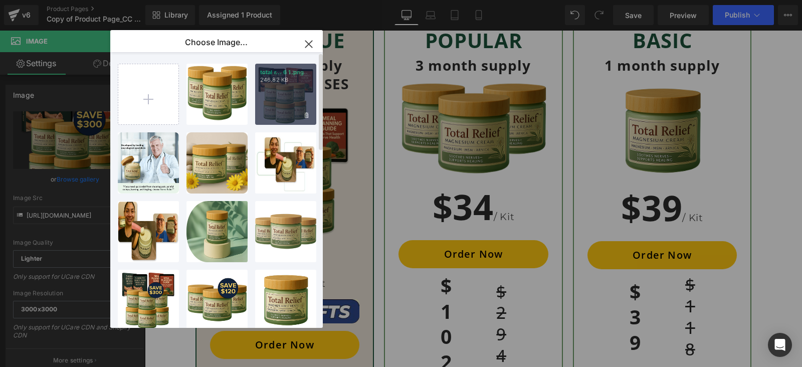
click at [276, 86] on div "total r... 6 1.png 246.82 KB" at bounding box center [285, 94] width 61 height 61
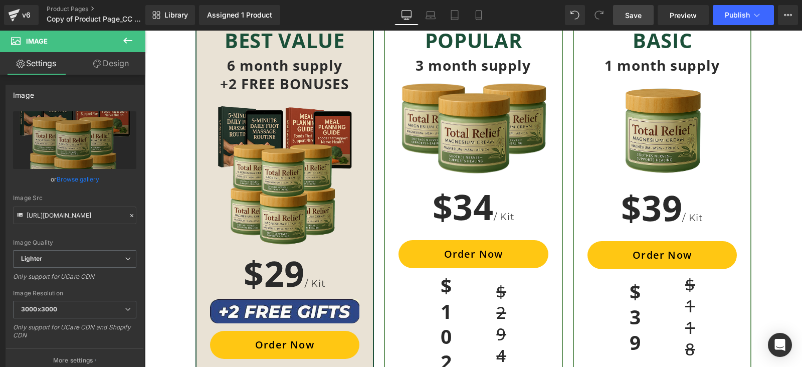
click at [639, 13] on span "Save" at bounding box center [633, 15] width 17 height 11
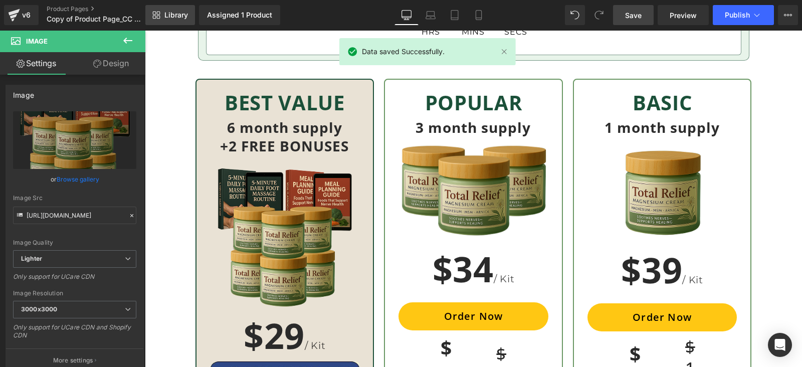
scroll to position [2945, 0]
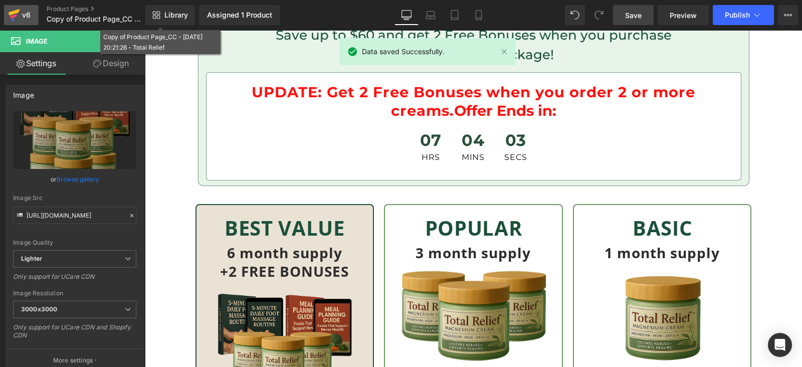
click at [25, 10] on div "v6" at bounding box center [26, 15] width 13 height 13
